Goal: Task Accomplishment & Management: Manage account settings

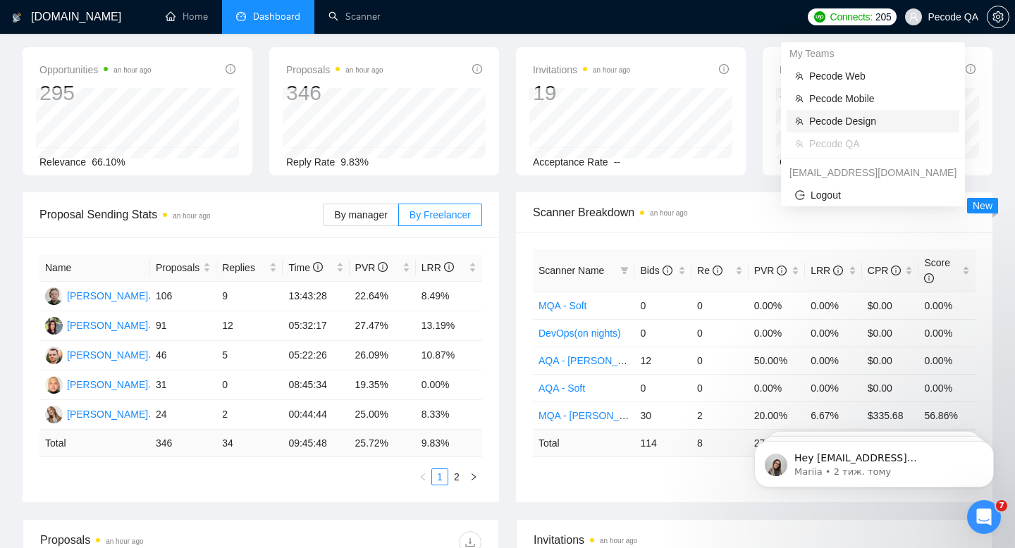
click at [826, 118] on span "Pecode Design" at bounding box center [880, 121] width 142 height 16
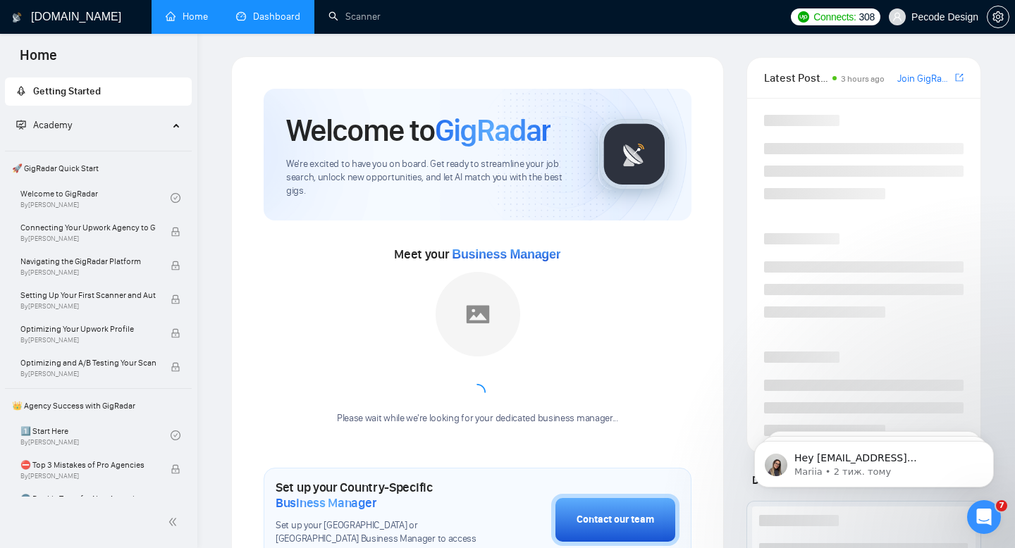
click at [293, 11] on link "Dashboard" at bounding box center [268, 17] width 64 height 12
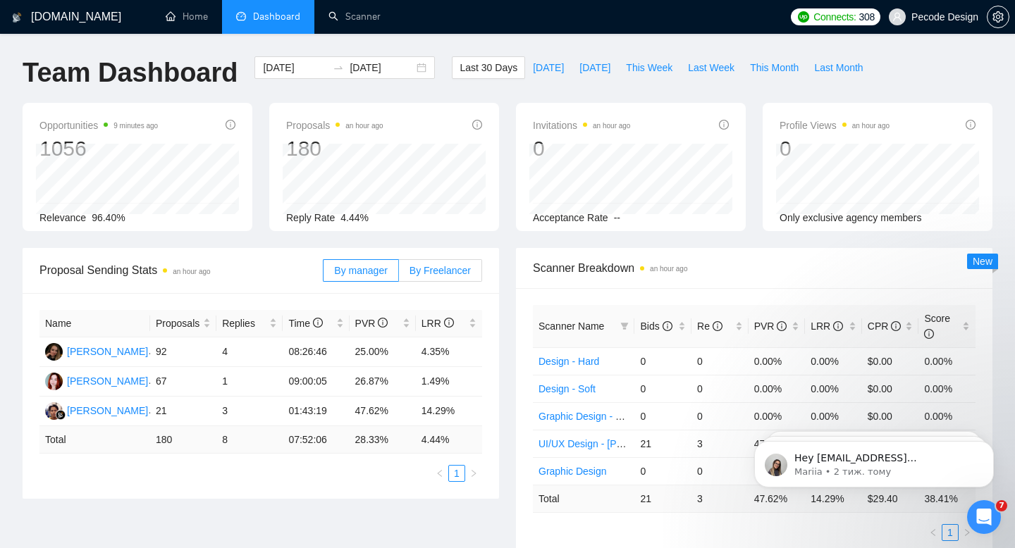
click at [424, 271] on span "By Freelancer" at bounding box center [440, 270] width 61 height 11
click at [399, 274] on input "By Freelancer" at bounding box center [399, 274] width 0 height 0
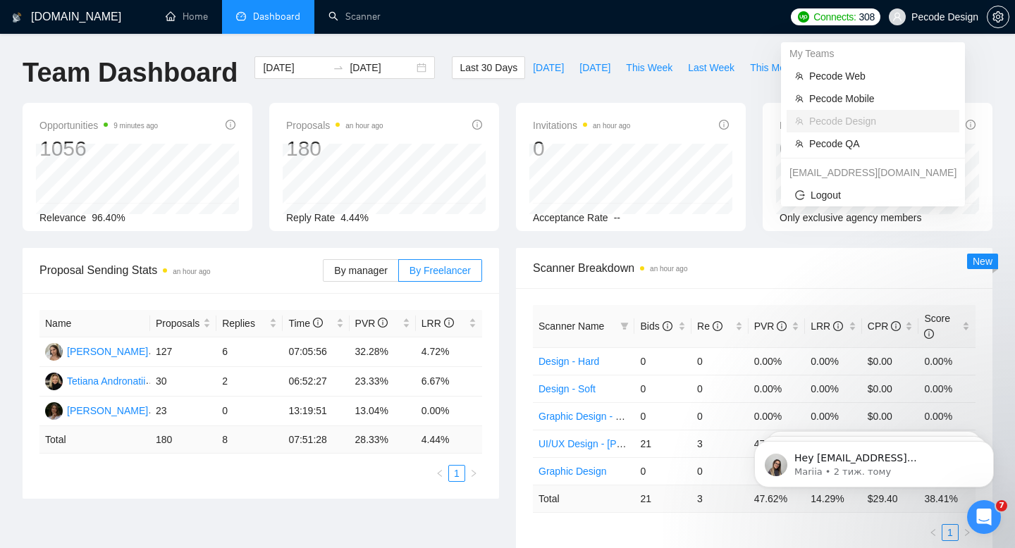
click at [937, 17] on span "Pecode Design" at bounding box center [944, 17] width 67 height 0
click at [855, 98] on span "Pecode Mobile" at bounding box center [880, 99] width 142 height 16
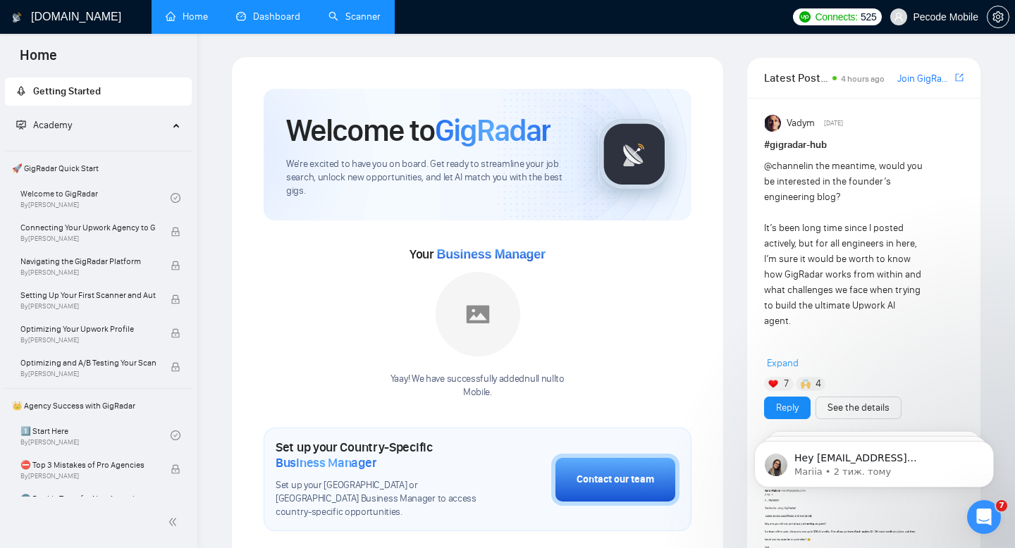
click at [360, 23] on link "Scanner" at bounding box center [354, 17] width 52 height 12
click at [274, 21] on link "Dashboard" at bounding box center [268, 17] width 64 height 12
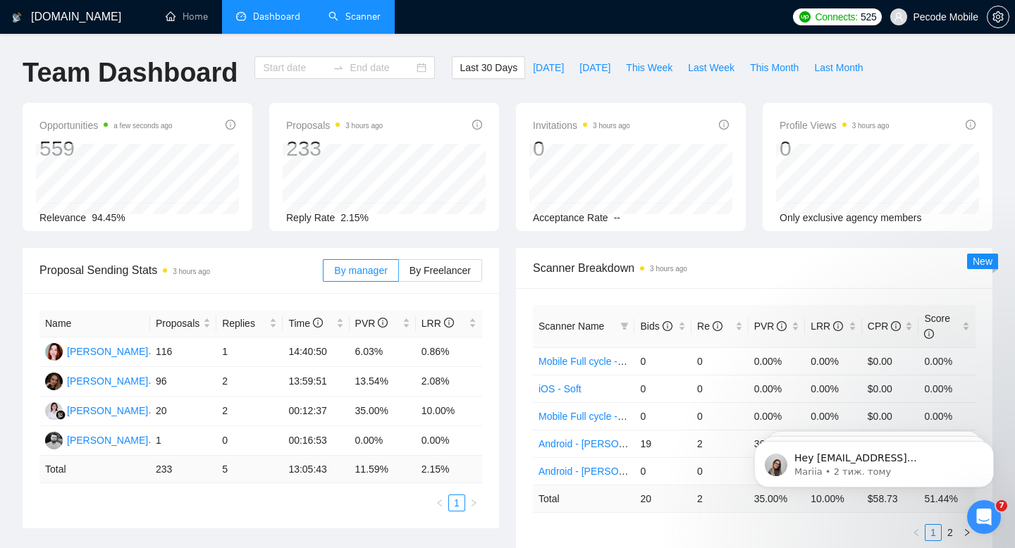
type input "[DATE]"
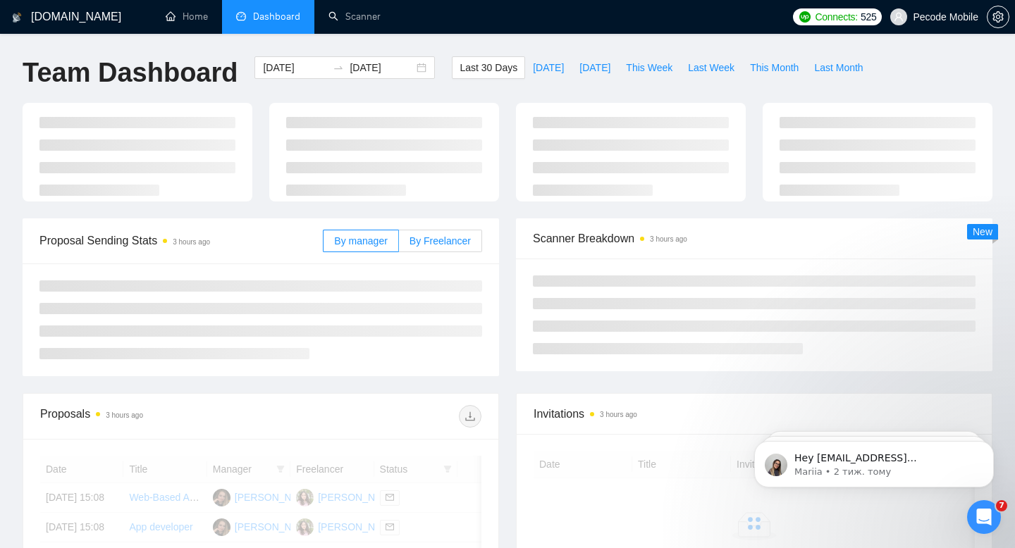
click at [460, 240] on span "By Freelancer" at bounding box center [440, 240] width 61 height 11
click at [399, 245] on input "By Freelancer" at bounding box center [399, 245] width 0 height 0
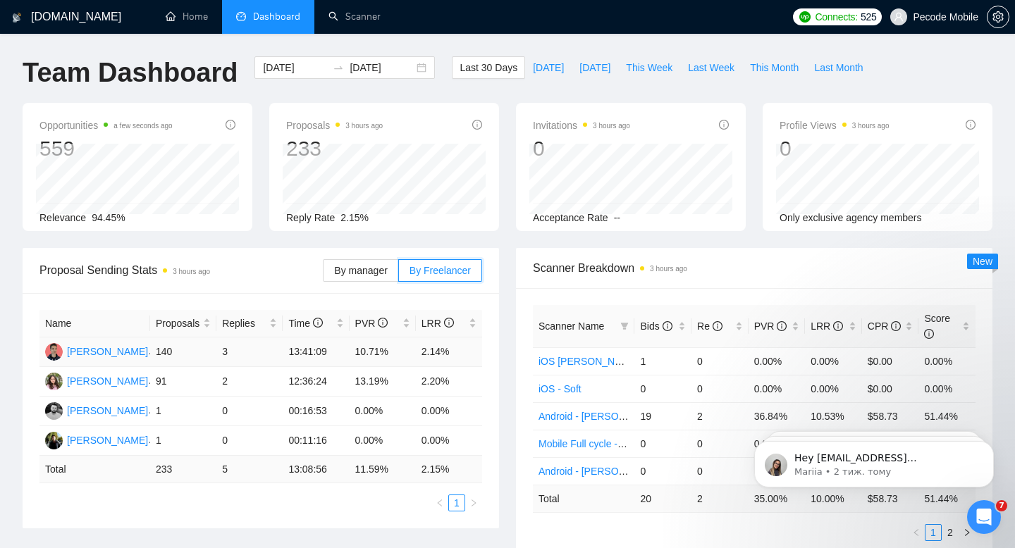
scroll to position [28, 0]
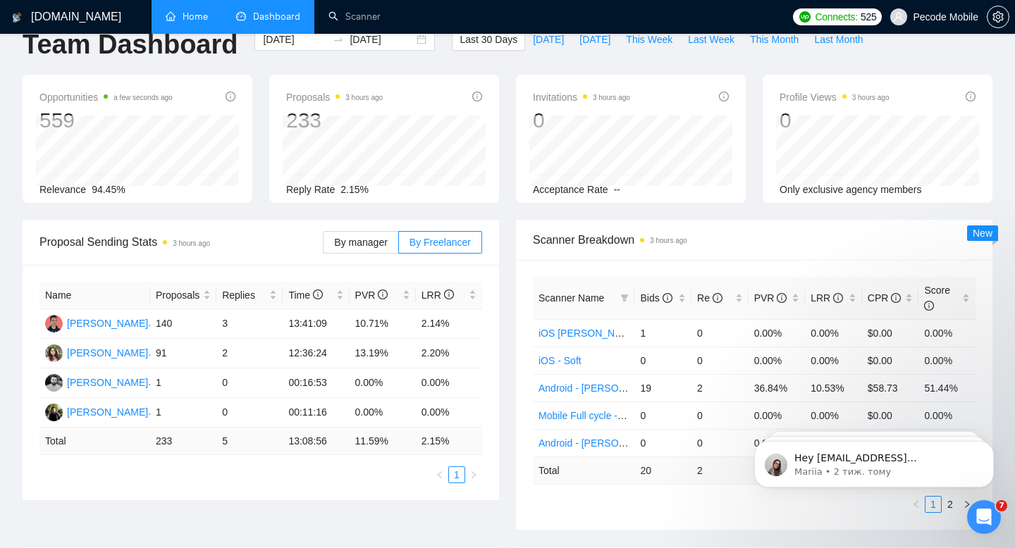
click at [203, 15] on link "Home" at bounding box center [187, 17] width 42 height 12
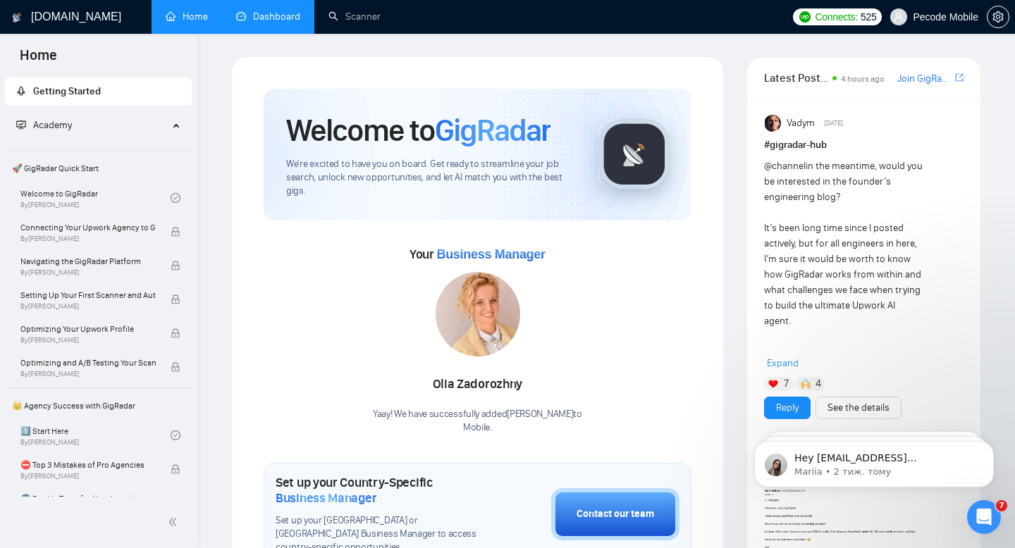
click at [268, 18] on link "Dashboard" at bounding box center [268, 17] width 64 height 12
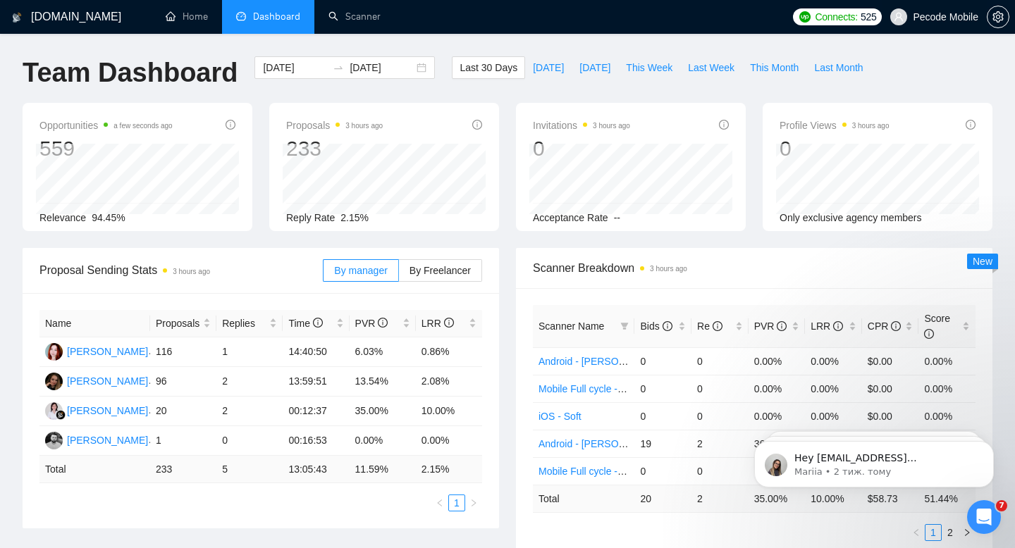
click at [945, 17] on span "Pecode Mobile" at bounding box center [946, 17] width 66 height 0
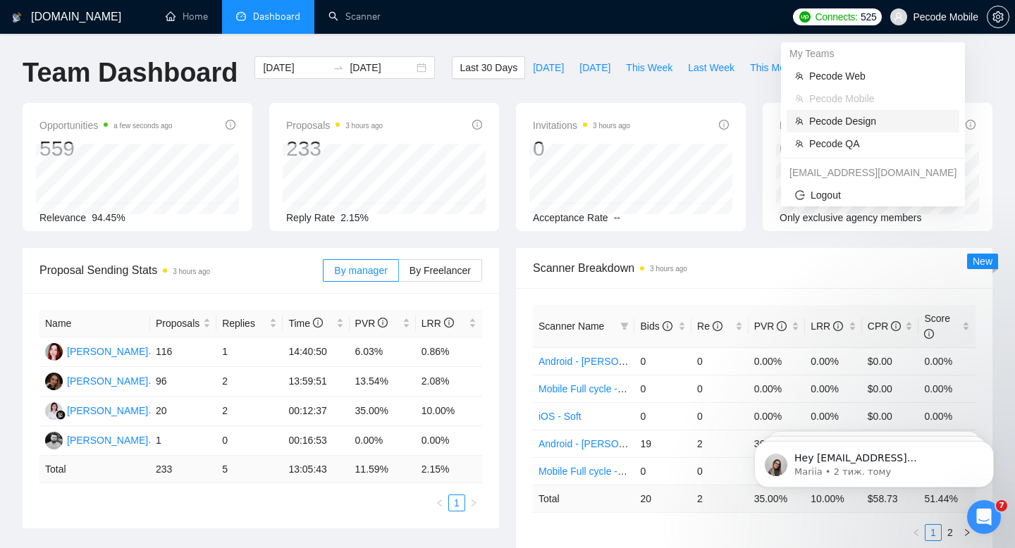
click at [872, 121] on span "Pecode Design" at bounding box center [880, 121] width 142 height 16
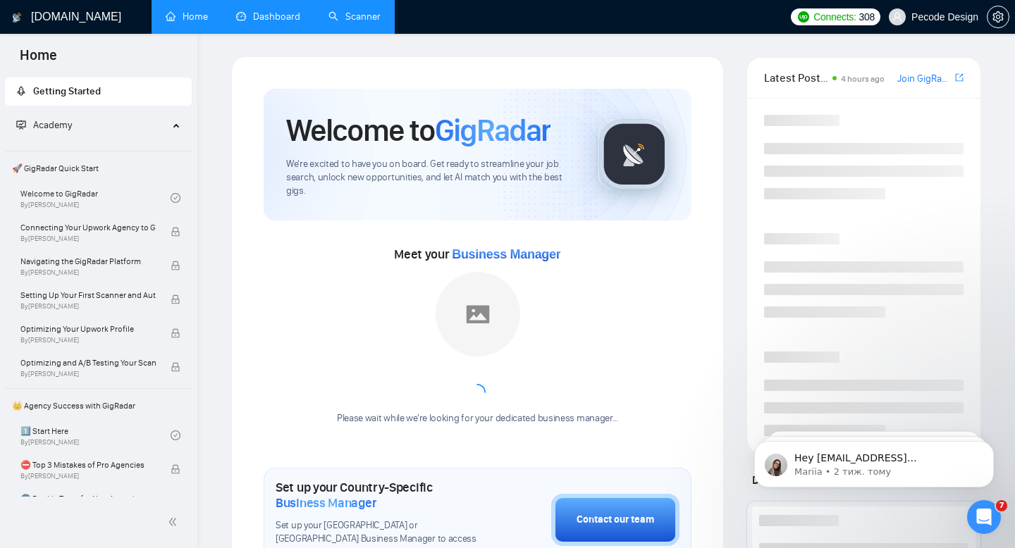
click at [364, 14] on link "Scanner" at bounding box center [354, 17] width 52 height 12
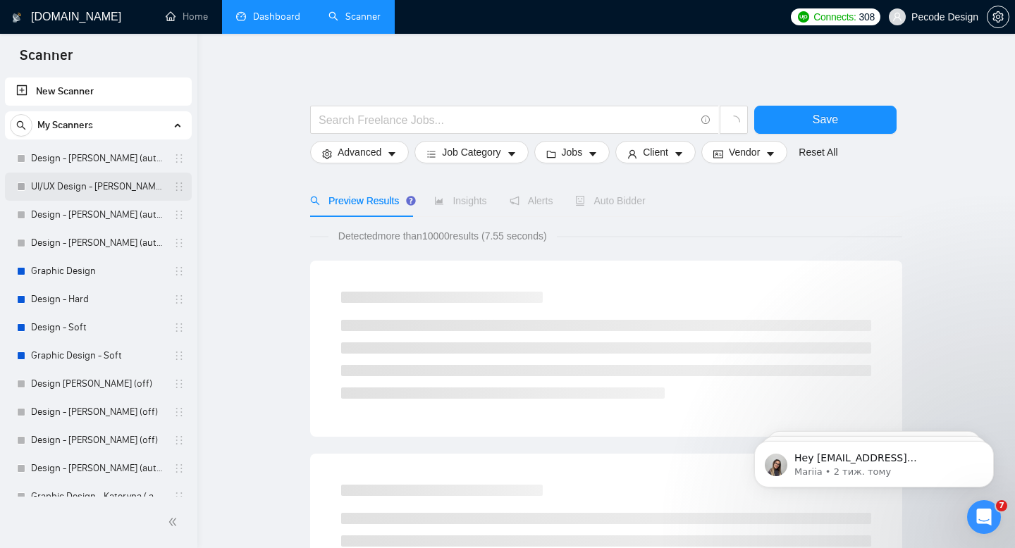
click at [117, 185] on link "UI/UX Design - [PERSON_NAME] (autobid off)" at bounding box center [98, 187] width 134 height 28
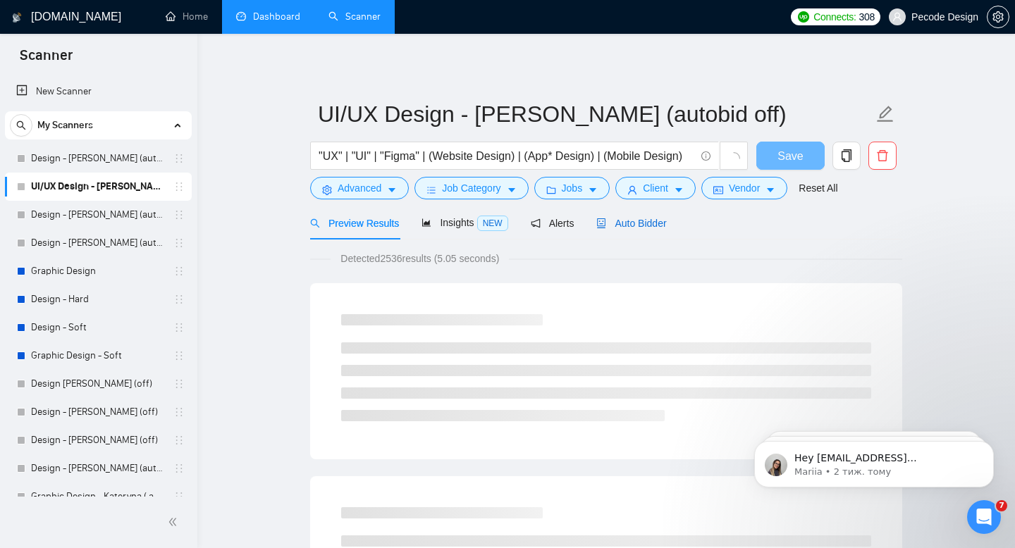
click at [640, 226] on span "Auto Bidder" at bounding box center [631, 223] width 70 height 11
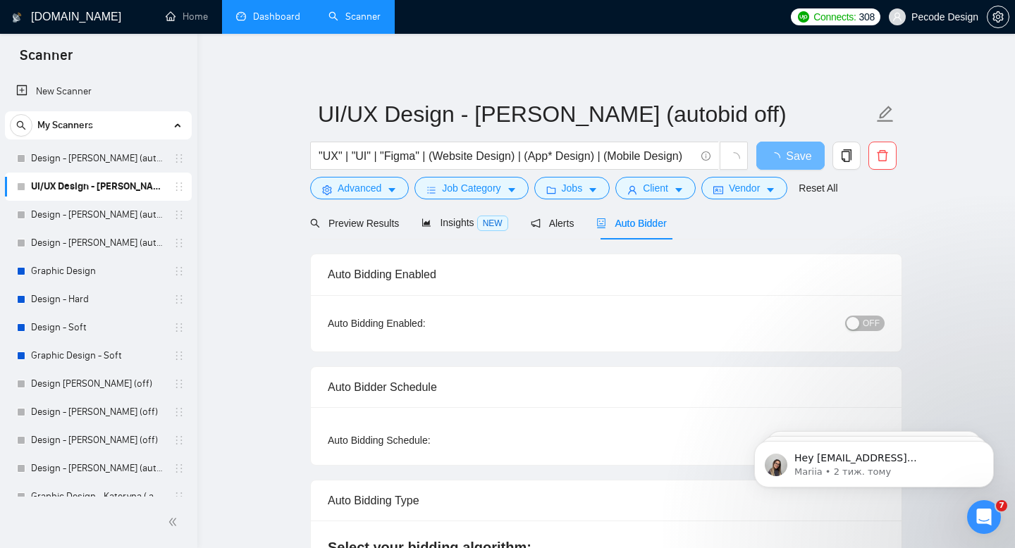
radio input "false"
radio input "true"
checkbox input "true"
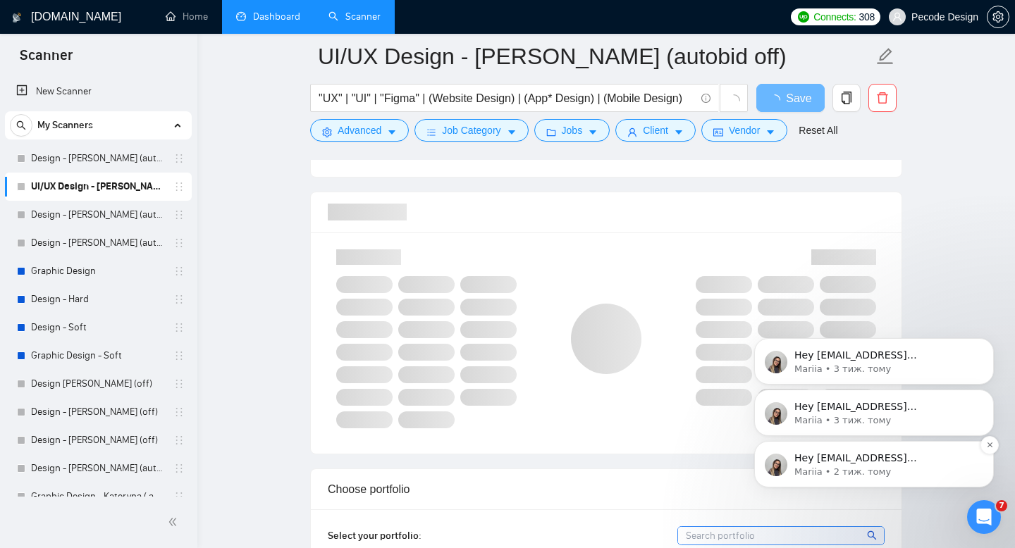
scroll to position [1069, 0]
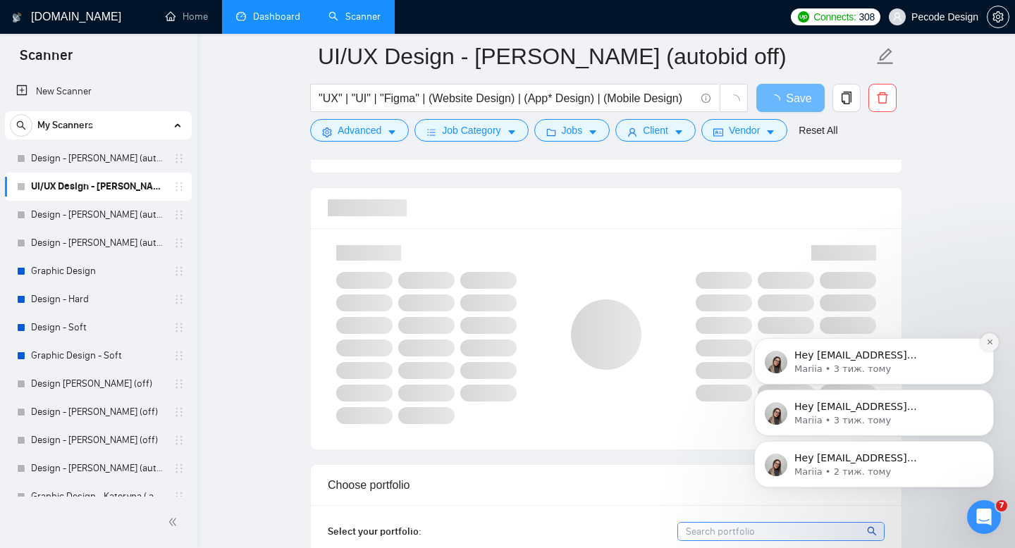
click at [988, 343] on icon "Dismiss notification" at bounding box center [990, 342] width 8 height 8
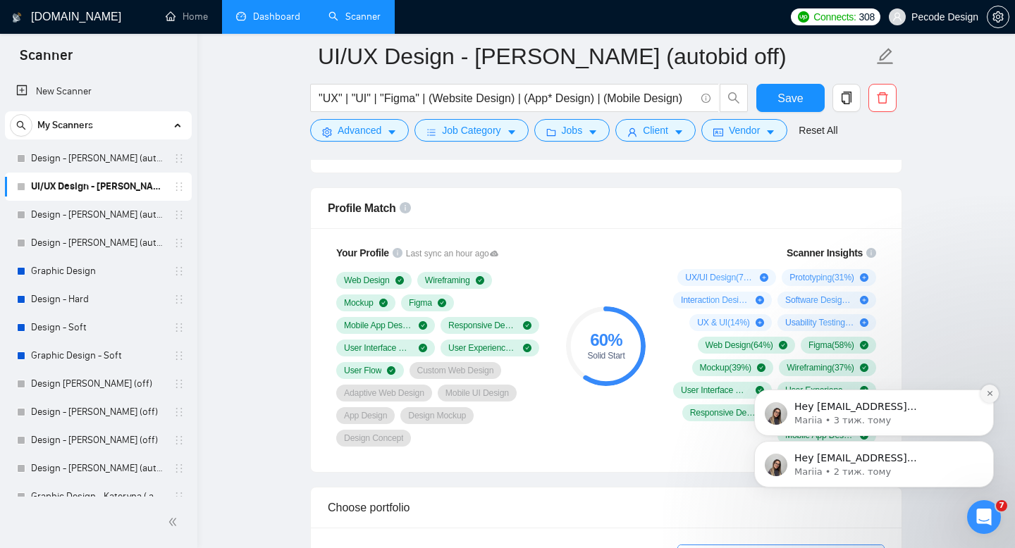
click at [986, 392] on icon "Dismiss notification" at bounding box center [990, 394] width 8 height 8
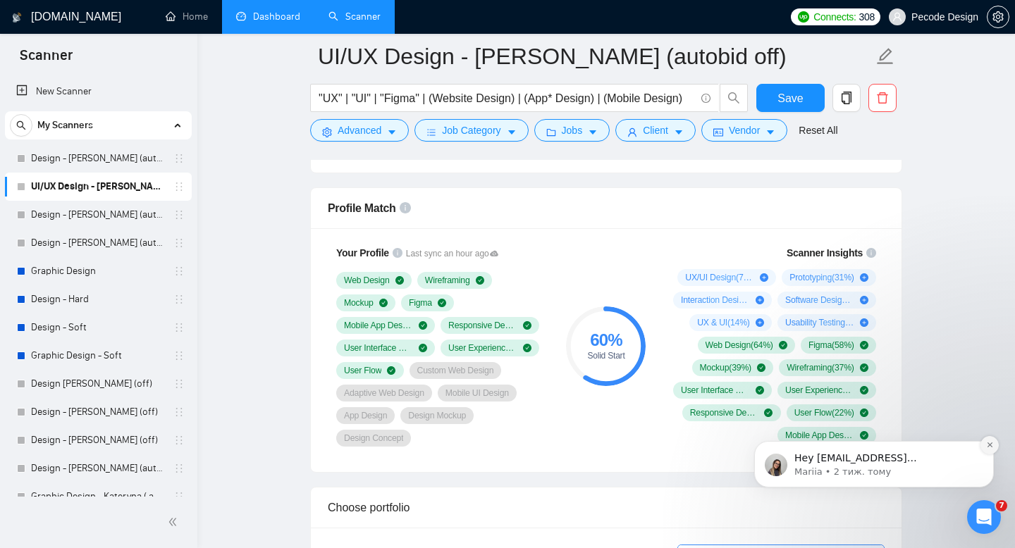
click at [990, 447] on icon "Dismiss notification" at bounding box center [990, 445] width 8 height 8
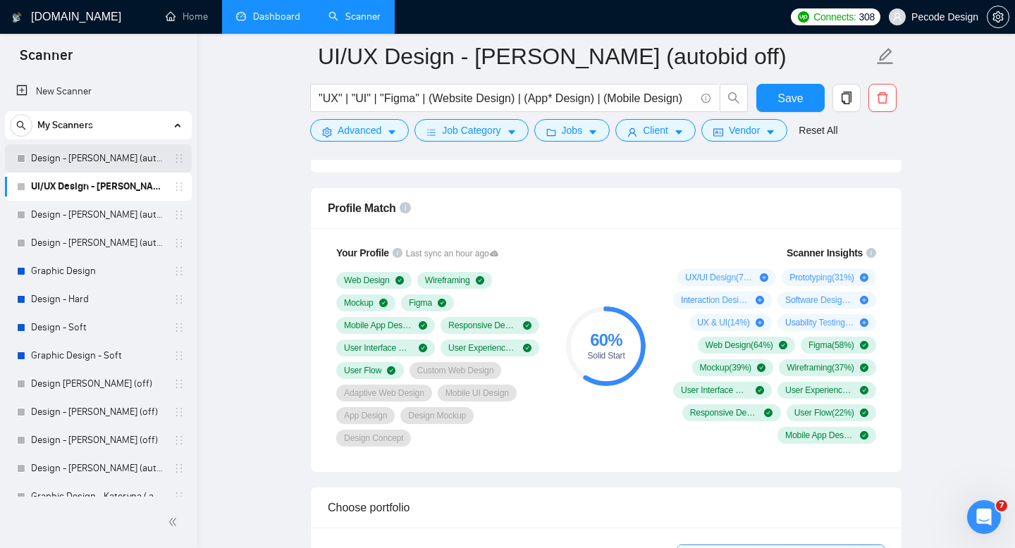
click at [92, 166] on link "Design - [PERSON_NAME] (autobid off)" at bounding box center [98, 159] width 134 height 28
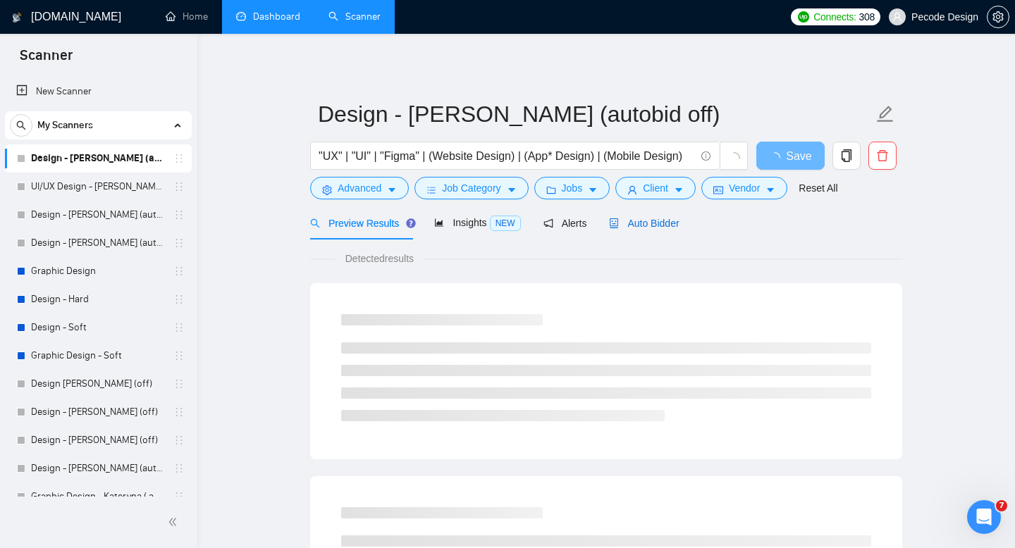
click at [663, 219] on span "Auto Bidder" at bounding box center [644, 223] width 70 height 11
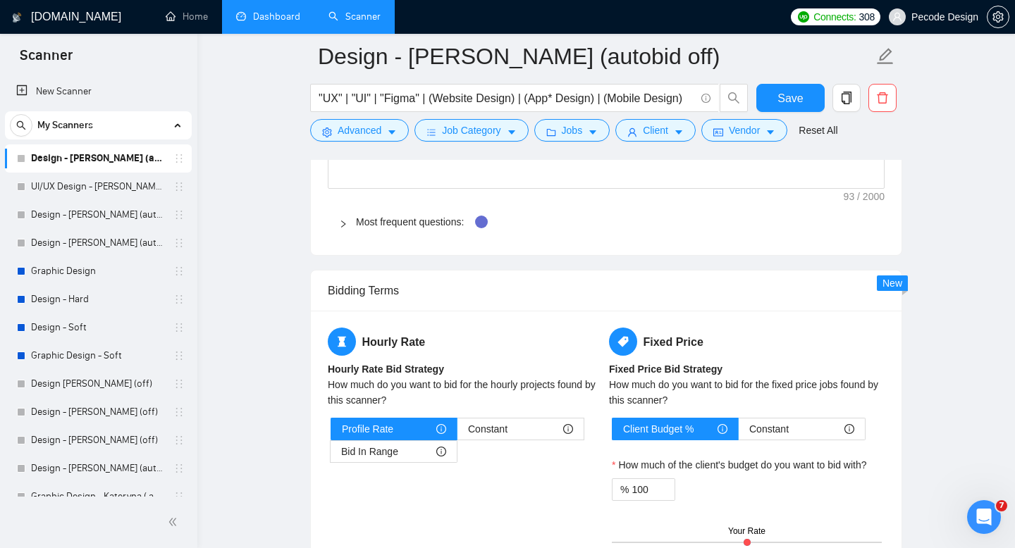
scroll to position [2347, 0]
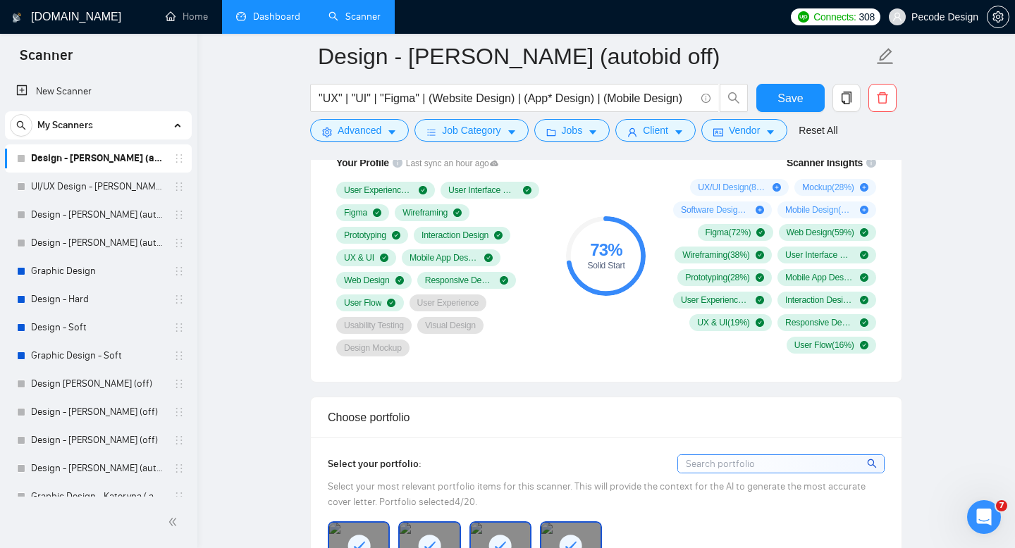
scroll to position [1149, 0]
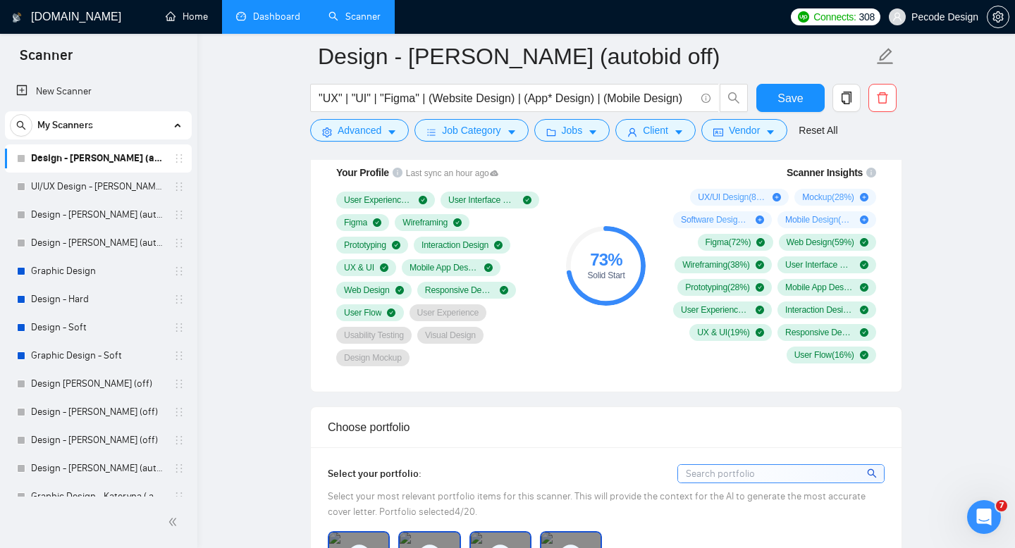
drag, startPoint x: 189, startPoint y: 23, endPoint x: 403, endPoint y: 1, distance: 215.3
click at [188, 23] on link "Home" at bounding box center [187, 17] width 42 height 12
